Goal: Register for event/course

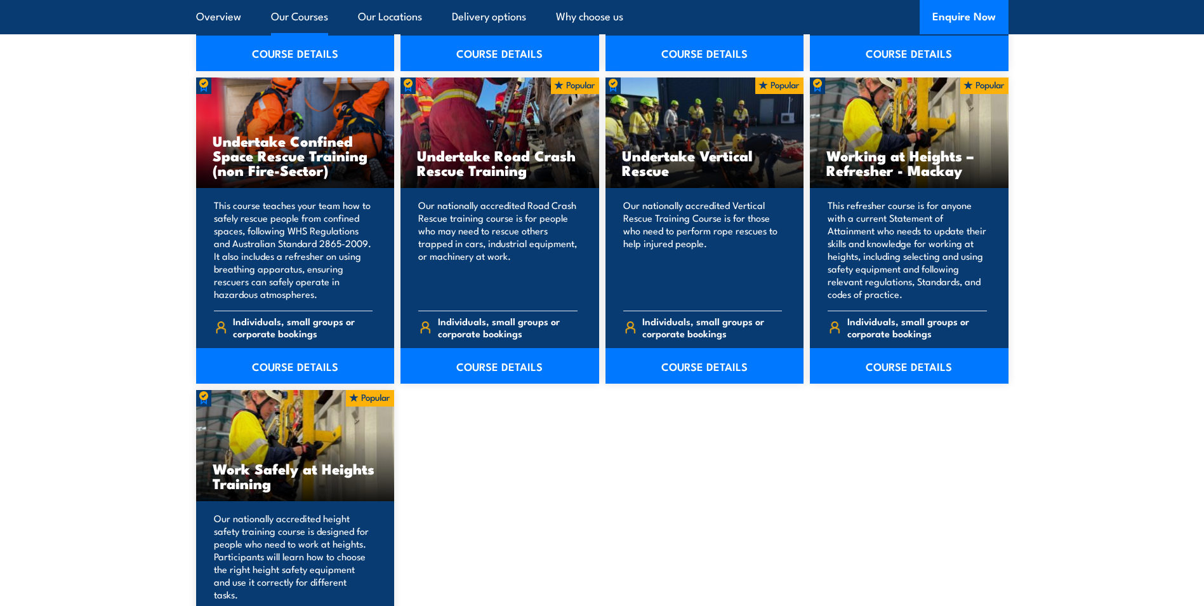
scroll to position [1651, 0]
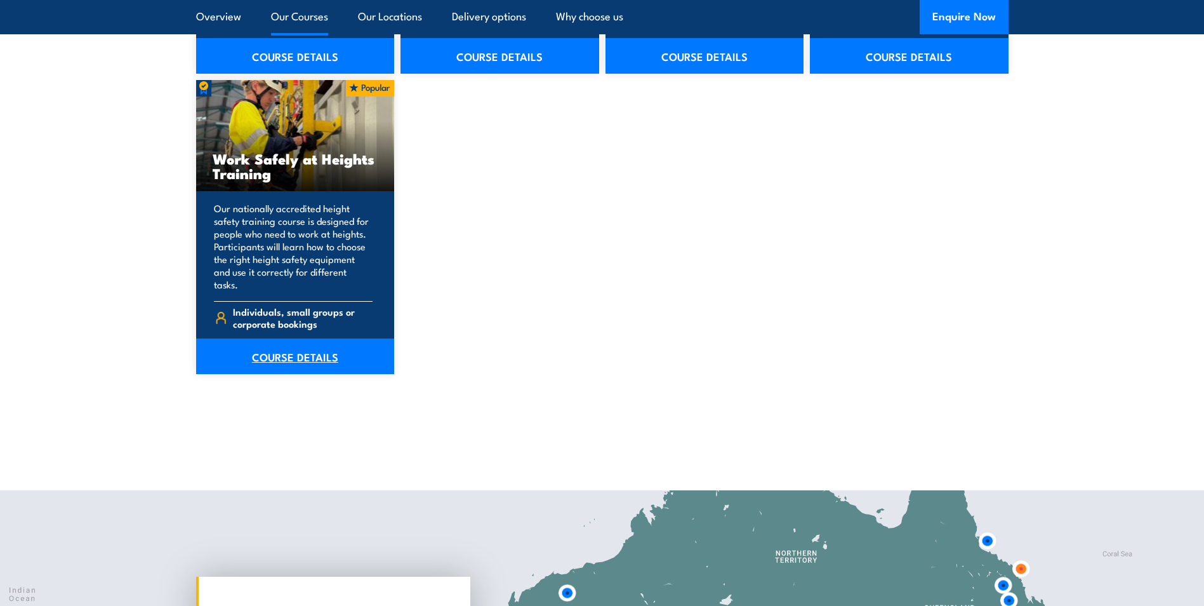
click at [290, 342] on link "COURSE DETAILS" at bounding box center [295, 356] width 199 height 36
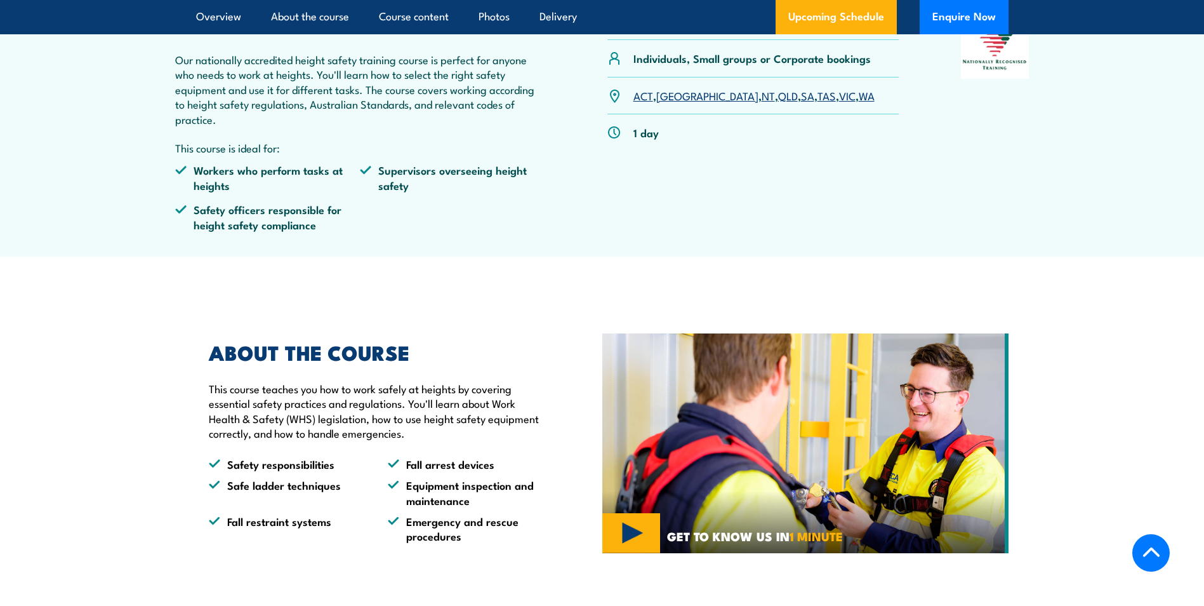
scroll to position [571, 0]
